Goal: Navigation & Orientation: Find specific page/section

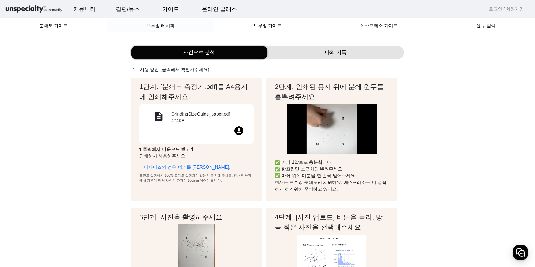
click at [155, 24] on span "브루잉 레시피" at bounding box center [160, 25] width 28 height 4
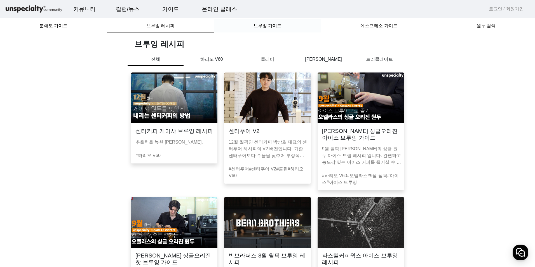
click at [262, 22] on span "브루잉 가이드" at bounding box center [267, 25] width 28 height 13
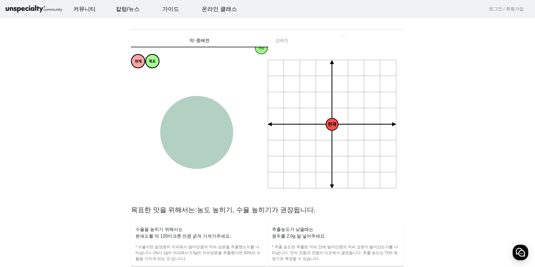
scroll to position [56, 0]
